Goal: Task Accomplishment & Management: Manage account settings

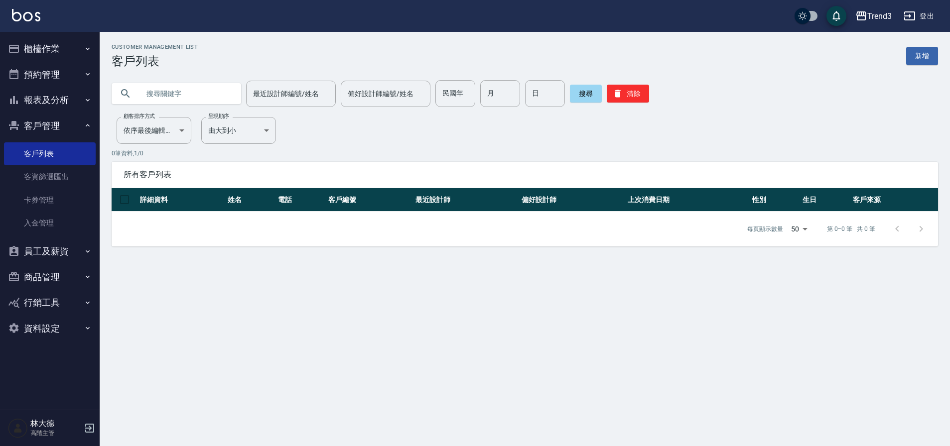
click at [929, 15] on button "登出" at bounding box center [919, 16] width 38 height 18
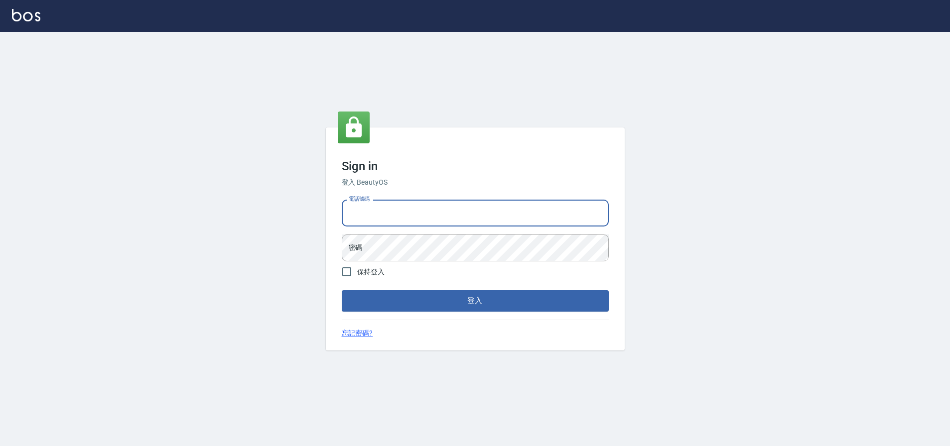
type input "0936888819"
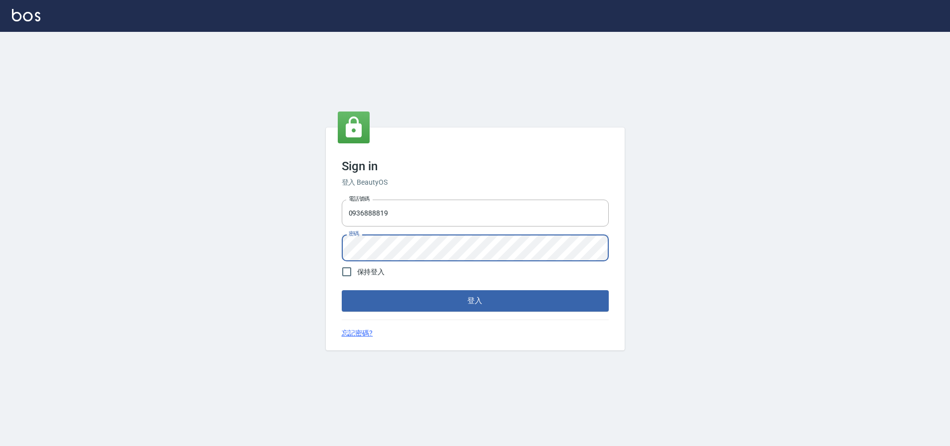
click at [409, 303] on button "登入" at bounding box center [475, 300] width 267 height 21
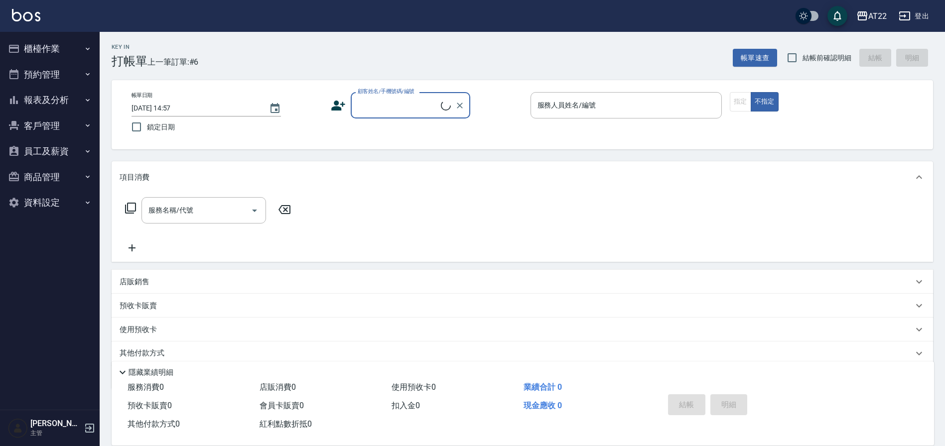
click at [45, 131] on button "客戶管理" at bounding box center [50, 126] width 92 height 26
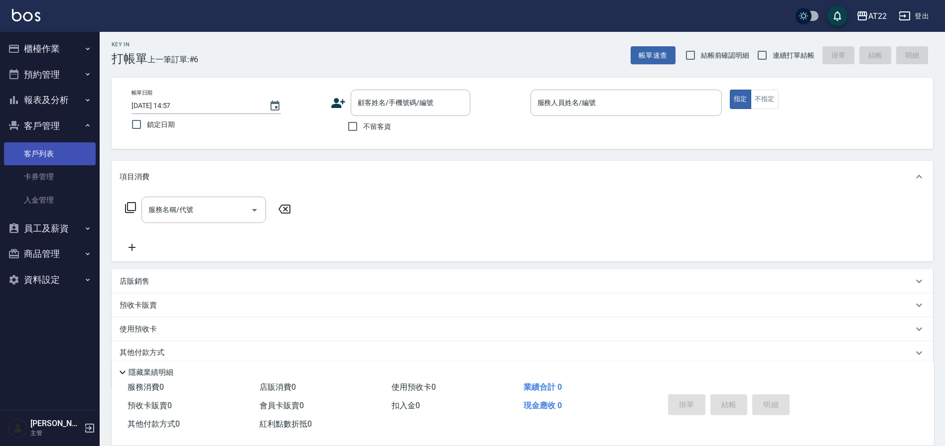
scroll to position [5, 0]
click at [38, 158] on link "客戶列表" at bounding box center [50, 153] width 92 height 23
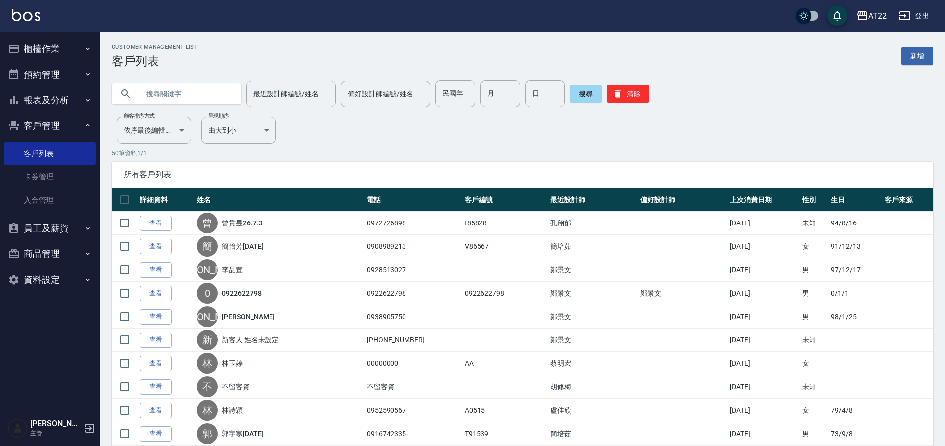
click at [146, 94] on input "text" at bounding box center [186, 93] width 94 height 27
paste input "0927159432"
type input "0927159432"
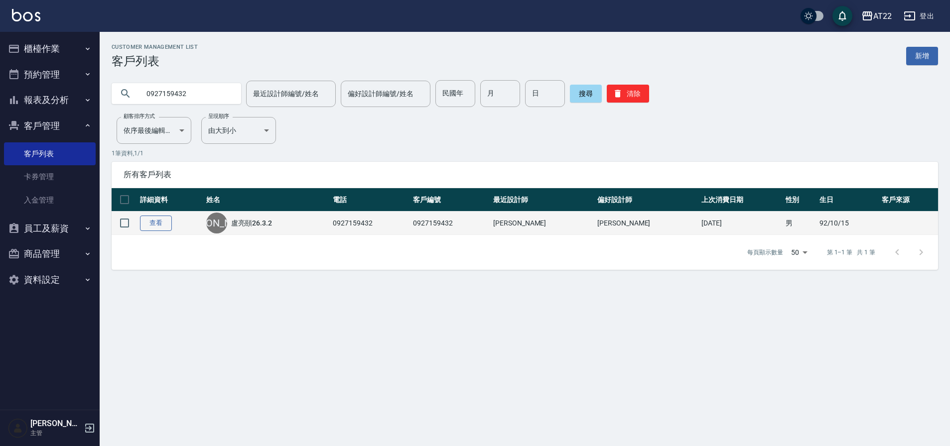
click at [152, 226] on link "查看" at bounding box center [156, 223] width 32 height 15
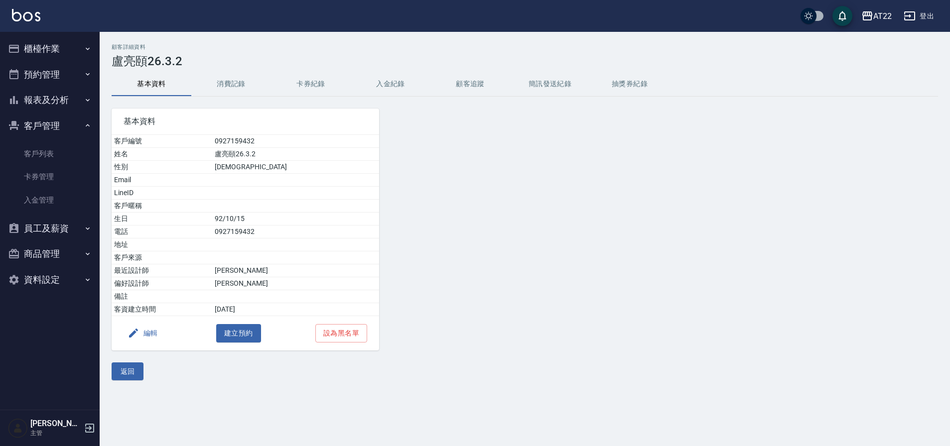
click at [229, 87] on button "消費記錄" at bounding box center [231, 84] width 80 height 24
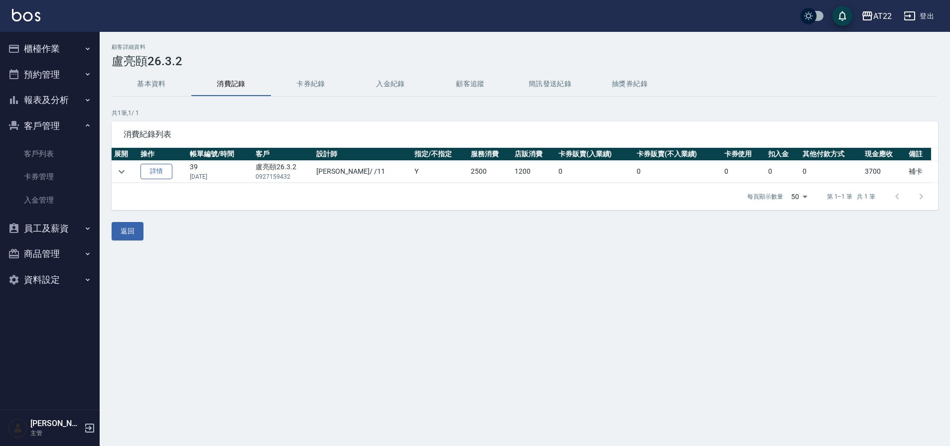
click at [161, 172] on link "詳情" at bounding box center [156, 171] width 32 height 15
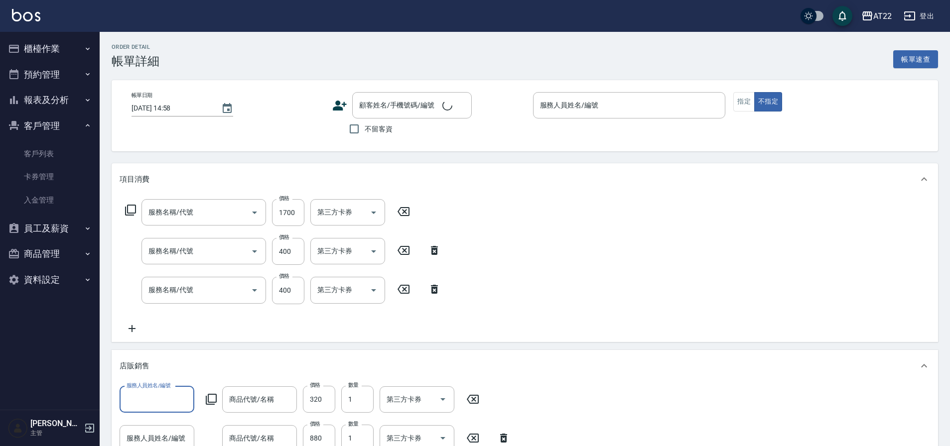
type input "2024/03/02 21:40"
type input "補卡"
type input "魔金精華修護霜50ml"
type input "Rock慕斯"
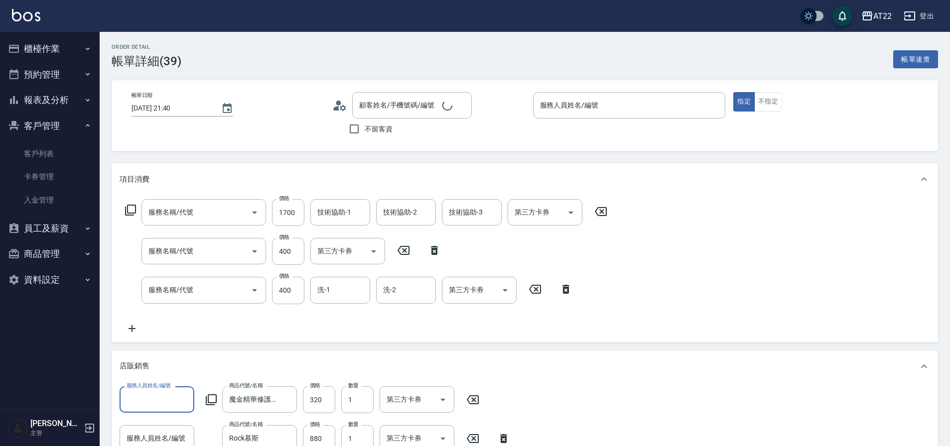
type input "盧亮頤26.3.2/0927159432/0927159432"
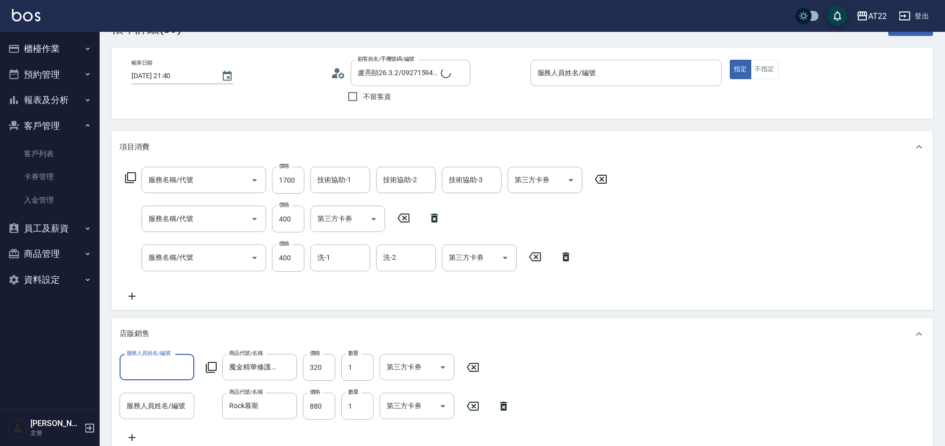
scroll to position [35, 0]
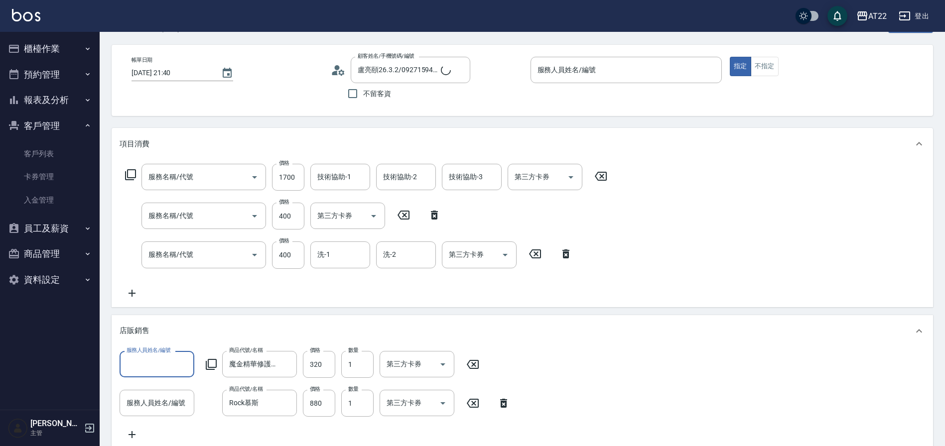
type input "燙髮S(12001)"
type input "剪髮(400)"
type input "有機洗髮(0)"
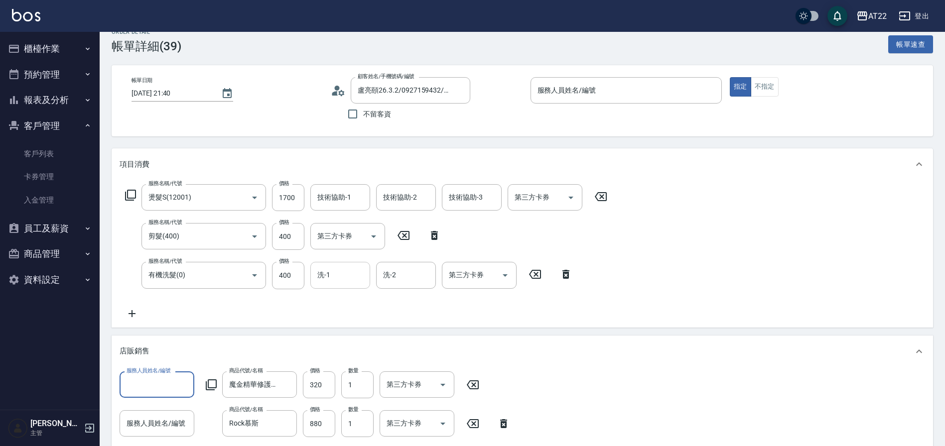
scroll to position [12, 0]
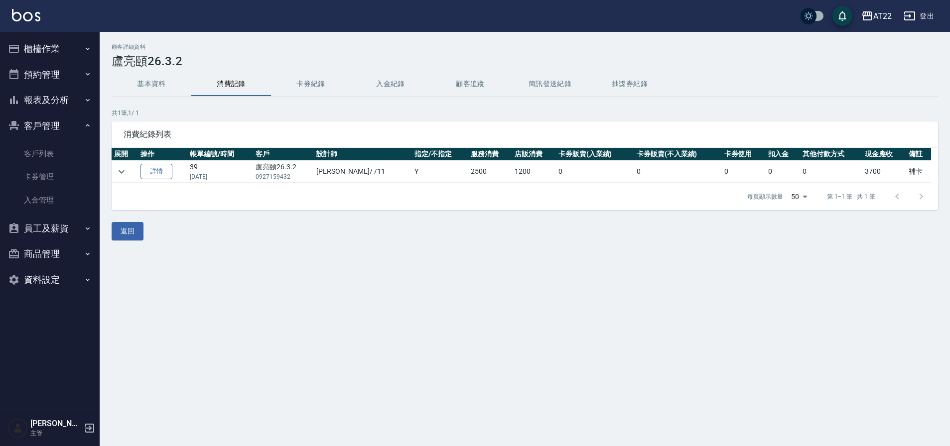
click at [153, 172] on link "詳情" at bounding box center [156, 171] width 32 height 15
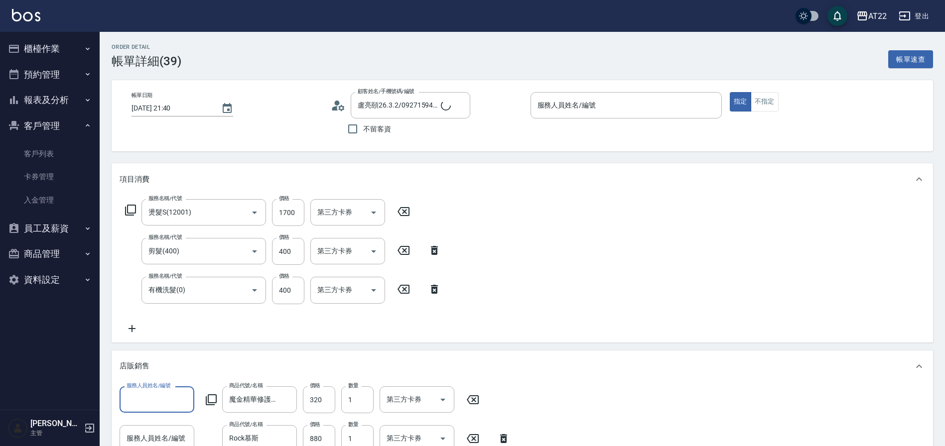
type input "盧亮頤26.3.2/0927159432/0927159432"
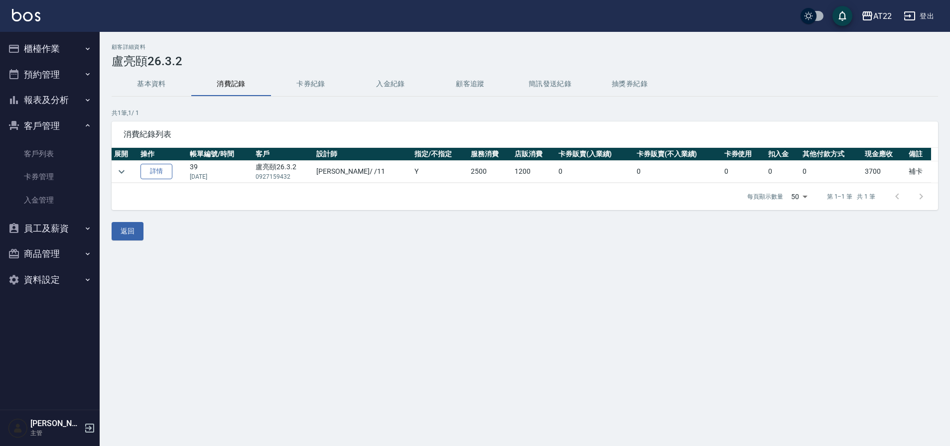
click at [164, 171] on link "詳情" at bounding box center [156, 171] width 32 height 15
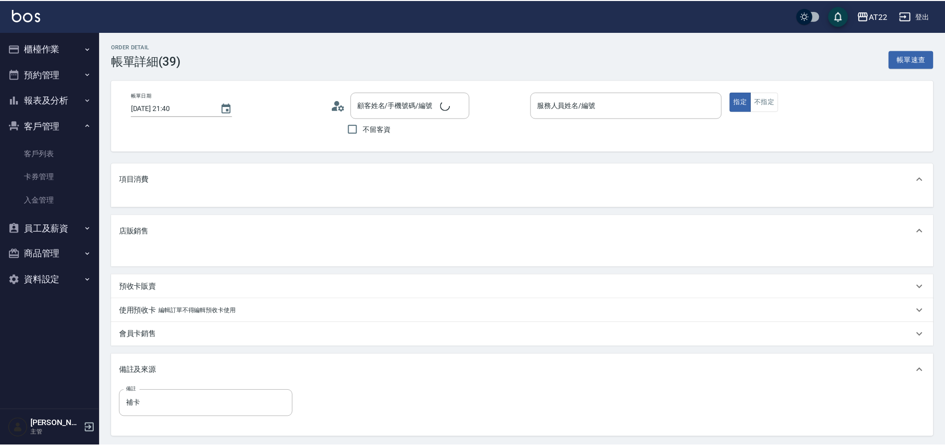
scroll to position [0, 0]
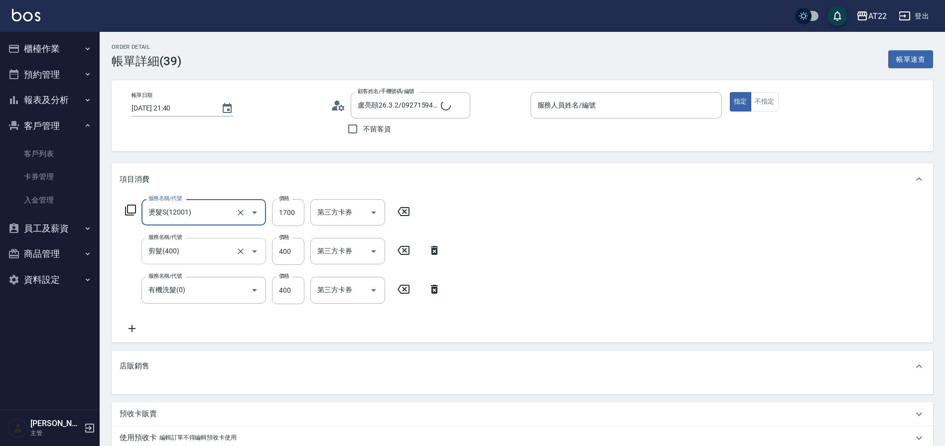
type input "盧亮頤26.3.2/0927159432/0927159432"
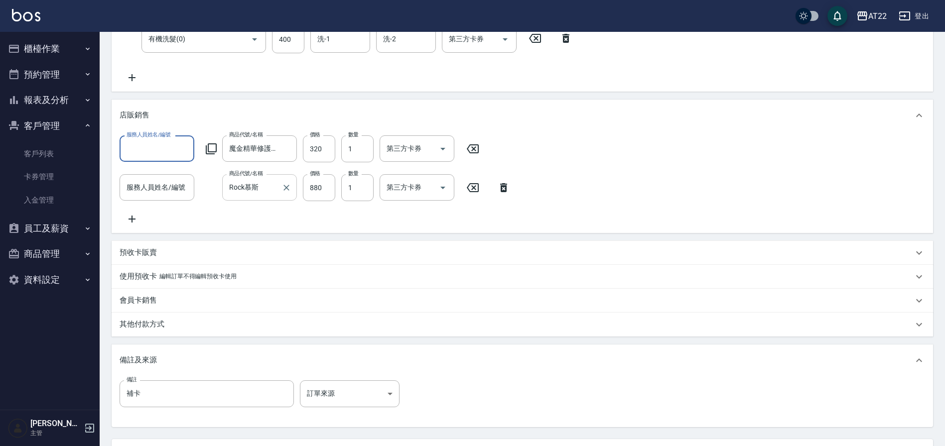
scroll to position [251, 0]
